Goal: Task Accomplishment & Management: Manage account settings

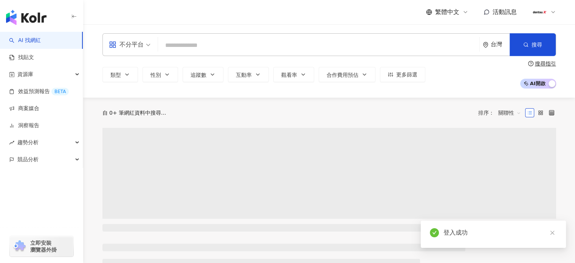
click at [552, 11] on icon at bounding box center [553, 12] width 6 height 6
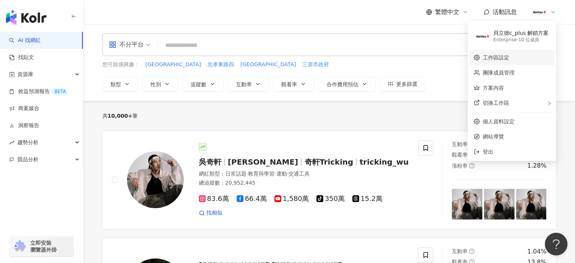
click at [490, 56] on link "工作區設定" at bounding box center [495, 57] width 26 height 6
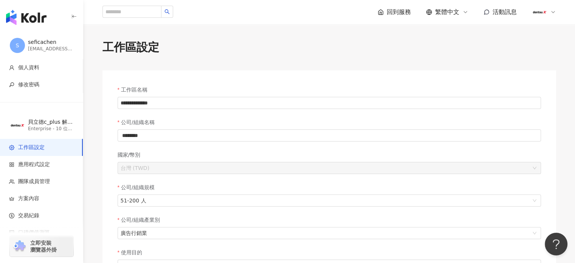
click at [553, 11] on icon at bounding box center [553, 12] width 6 height 6
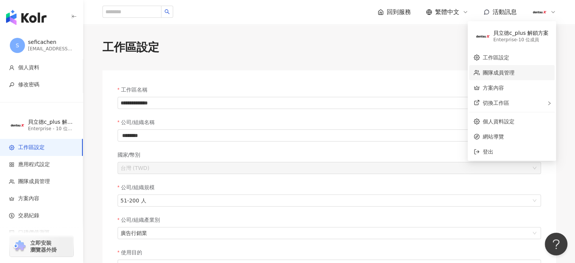
click at [495, 74] on link "團隊成員管理" at bounding box center [498, 73] width 32 height 6
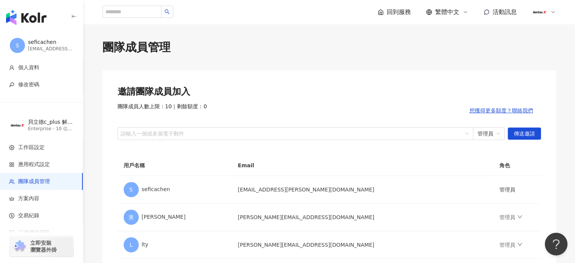
click at [538, 11] on img at bounding box center [539, 12] width 14 height 14
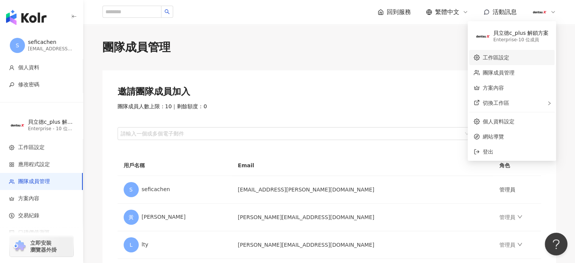
click at [508, 56] on link "工作區設定" at bounding box center [495, 57] width 26 height 6
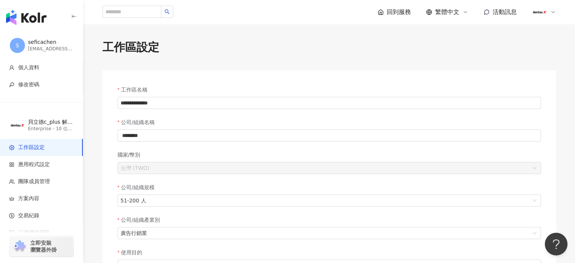
click at [553, 13] on icon at bounding box center [553, 12] width 6 height 6
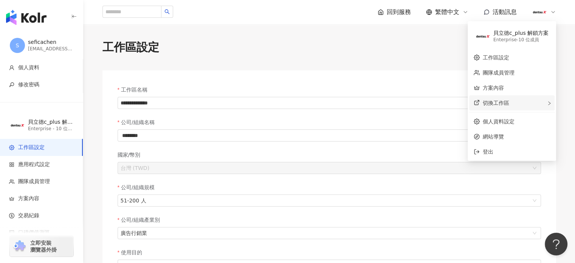
click at [513, 102] on div "切換工作區" at bounding box center [511, 102] width 85 height 15
click at [503, 118] on link "個人資料設定" at bounding box center [498, 121] width 32 height 6
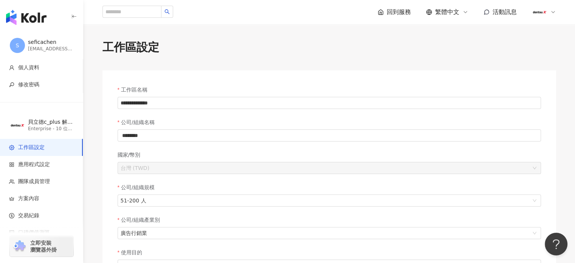
click at [554, 14] on icon at bounding box center [553, 12] width 6 height 6
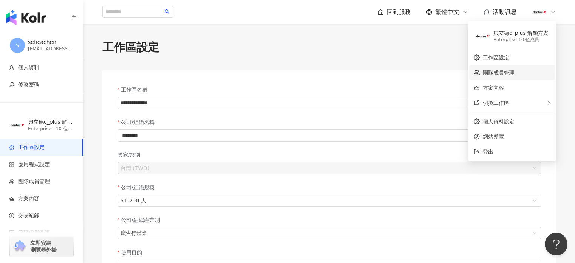
click at [505, 73] on link "團隊成員管理" at bounding box center [498, 73] width 32 height 6
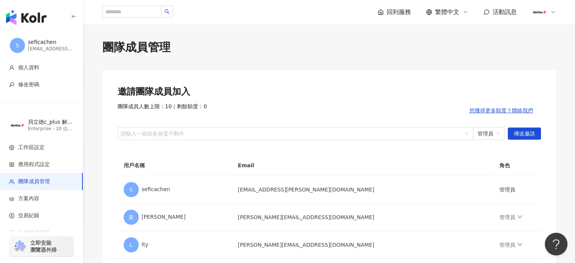
click at [550, 12] on icon at bounding box center [553, 12] width 6 height 6
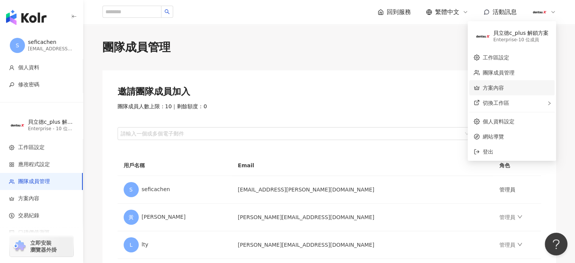
click at [493, 87] on link "方案內容" at bounding box center [492, 88] width 21 height 6
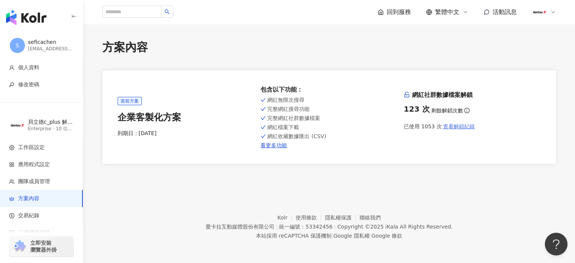
click at [456, 128] on span "查看解鎖紀錄" at bounding box center [458, 126] width 32 height 6
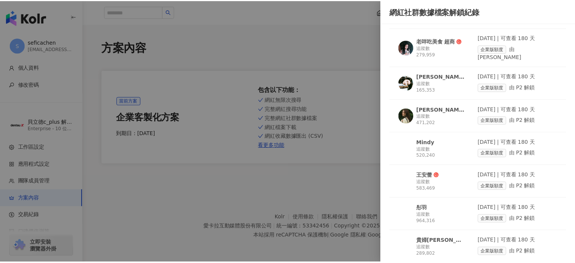
scroll to position [2229, 0]
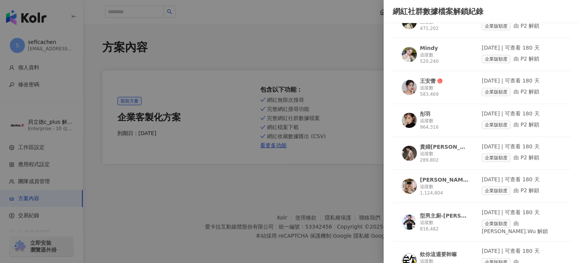
click at [292, 30] on div at bounding box center [290, 131] width 580 height 263
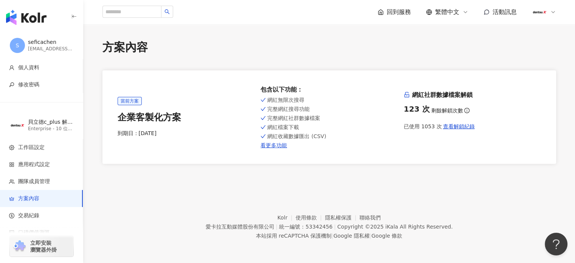
click at [541, 57] on div "方案內容 當前方案 企業客製化方案 到期日： [DATE] 包含以下功能 ： 網紅無限次搜尋 完整網紅搜尋功能 完整網紅社群數據檔案 網紅檔案下載 網紅收藏數…" at bounding box center [329, 101] width 484 height 124
click at [553, 13] on icon at bounding box center [553, 12] width 6 height 6
click at [338, 53] on div "方案內容" at bounding box center [328, 47] width 453 height 16
click at [551, 13] on icon at bounding box center [553, 12] width 6 height 6
drag, startPoint x: 382, startPoint y: 40, endPoint x: 392, endPoint y: 34, distance: 11.2
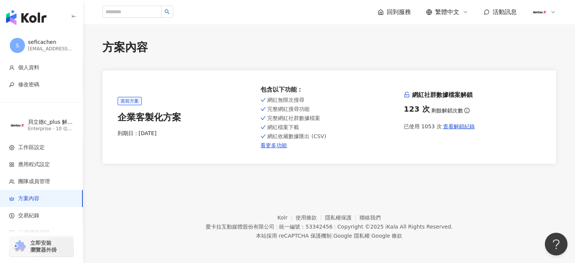
click at [382, 41] on div "方案內容" at bounding box center [328, 47] width 453 height 16
click at [553, 9] on icon at bounding box center [553, 12] width 6 height 6
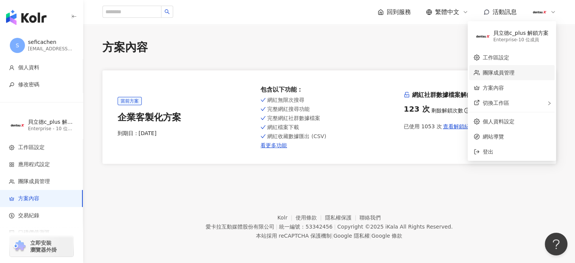
click at [487, 71] on link "團隊成員管理" at bounding box center [498, 73] width 32 height 6
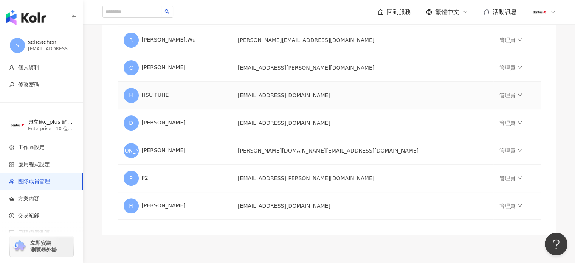
scroll to position [287, 0]
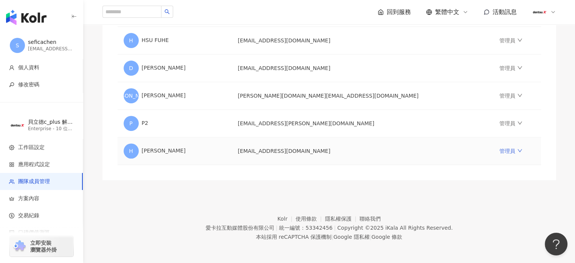
click at [517, 149] on icon "down" at bounding box center [519, 150] width 5 height 5
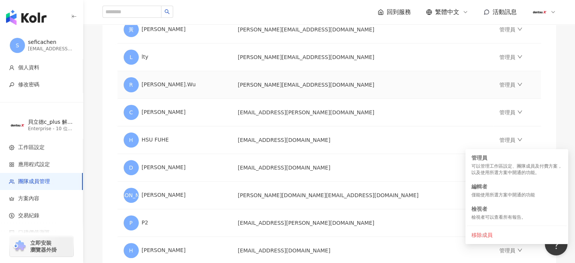
scroll to position [136, 0]
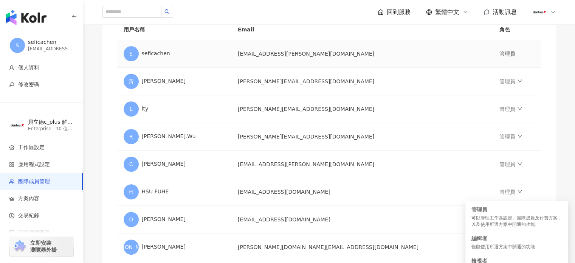
click at [493, 54] on td "管理員" at bounding box center [516, 54] width 47 height 28
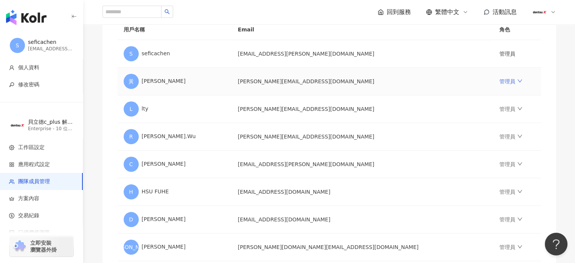
click at [517, 82] on icon "down" at bounding box center [519, 80] width 5 height 5
